Goal: Task Accomplishment & Management: Use online tool/utility

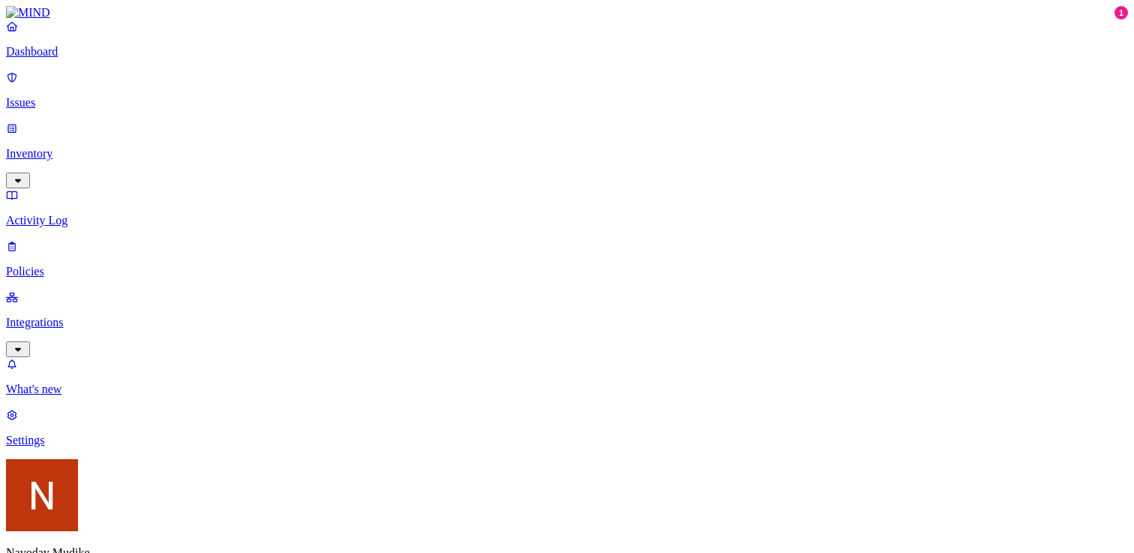
click at [88, 396] on p "What's new" at bounding box center [567, 388] width 1122 height 13
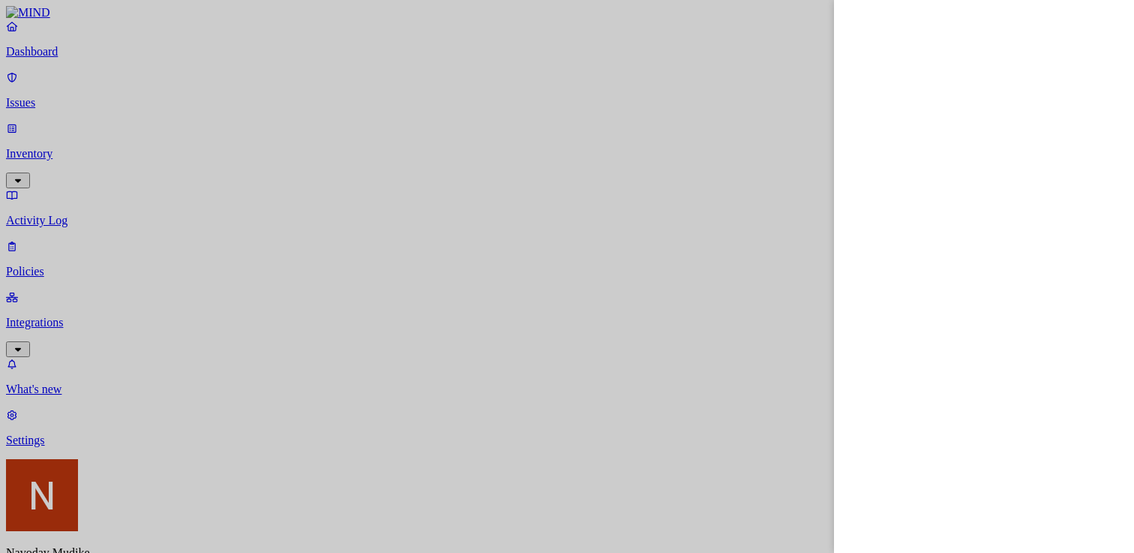
click at [140, 199] on div at bounding box center [567, 276] width 1134 height 553
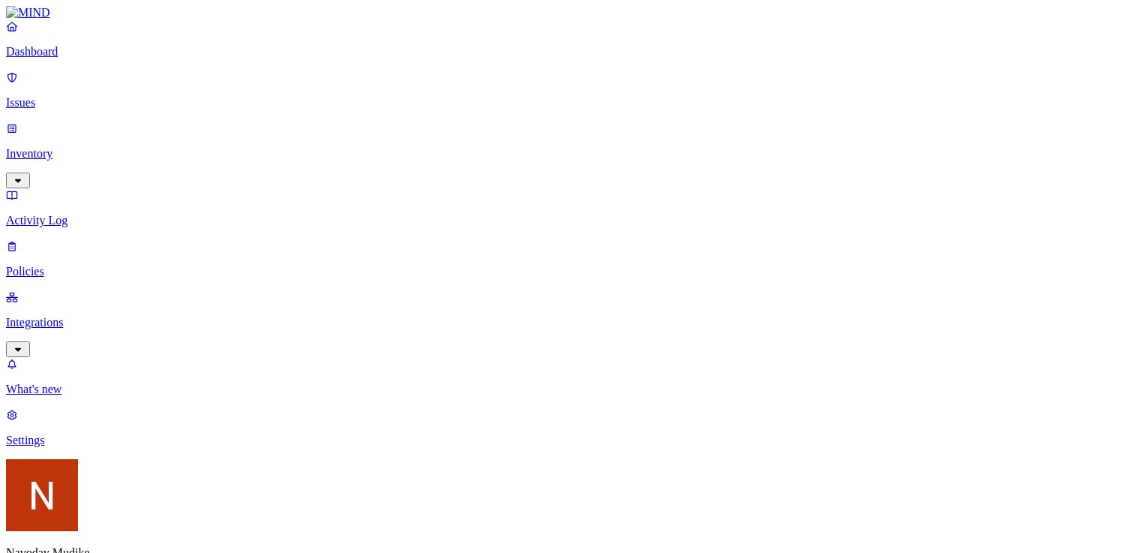
click at [24, 344] on icon "button" at bounding box center [18, 349] width 12 height 10
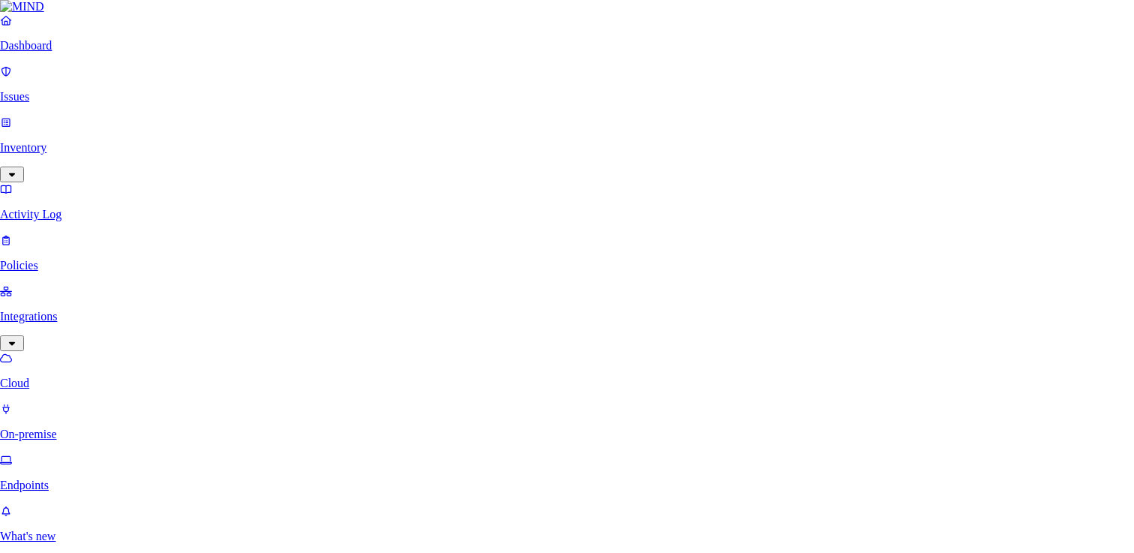
type input "conflu"
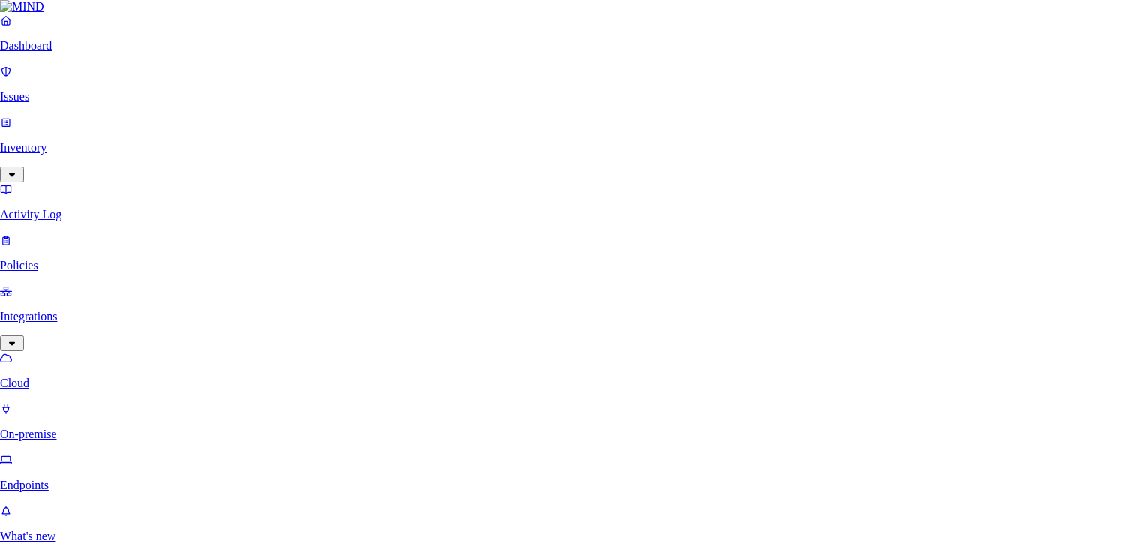
type input "conflu"
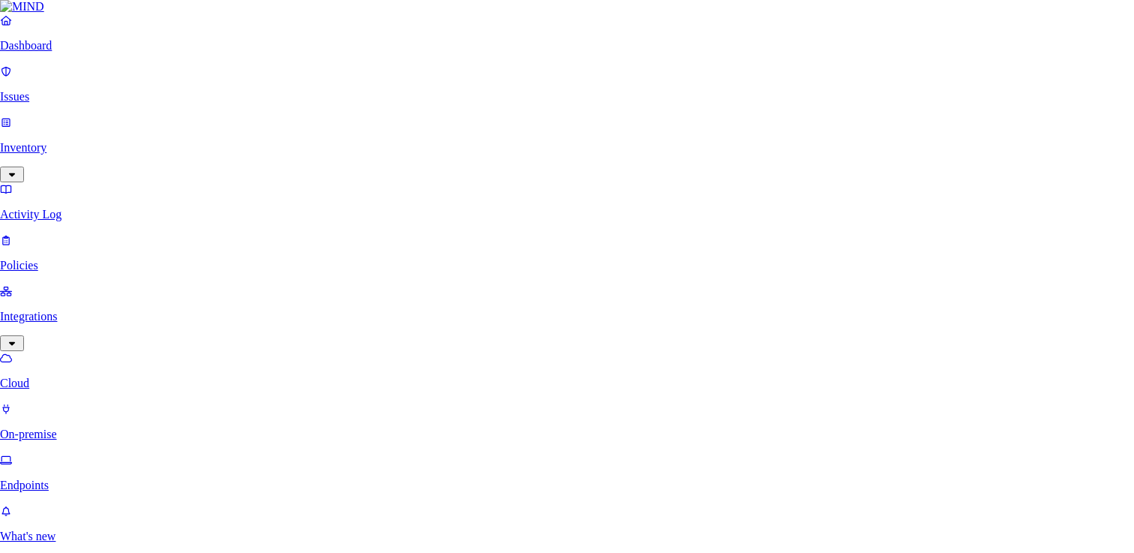
type input "okta"
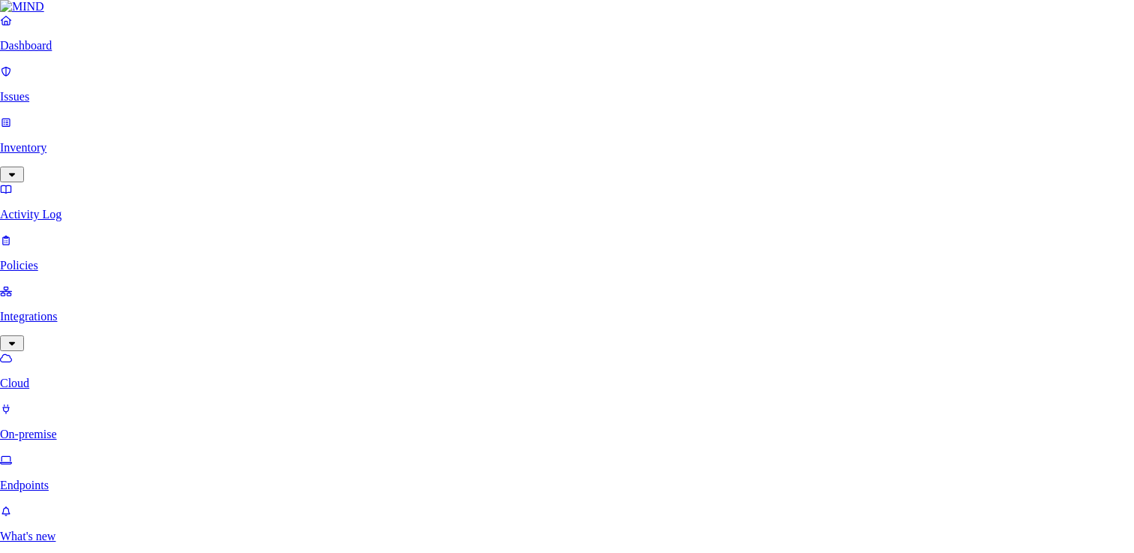
type input "okta"
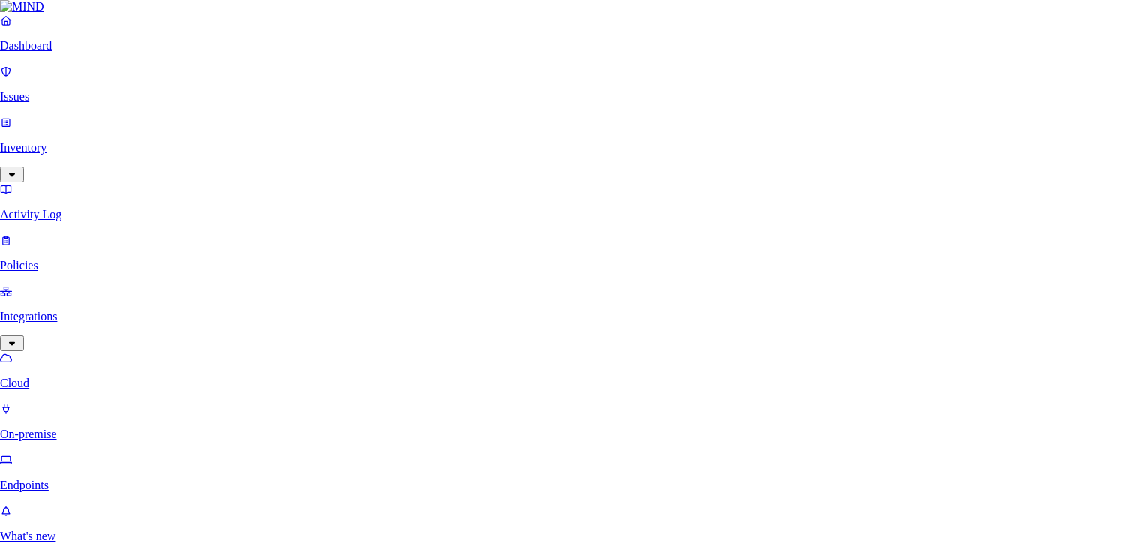
type input "okt"
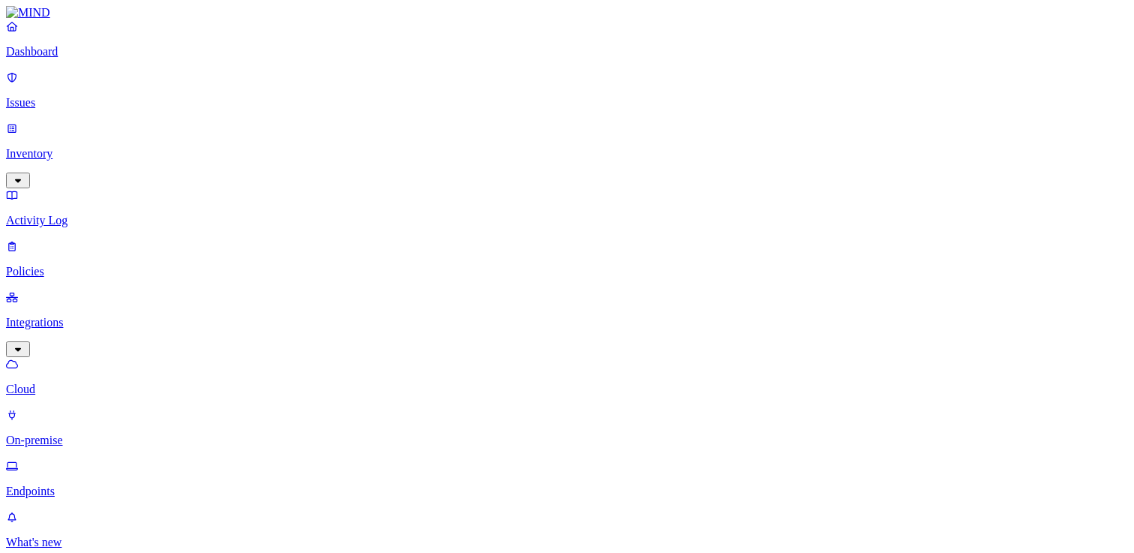
click at [95, 98] on p "Issues" at bounding box center [567, 102] width 1122 height 13
